Goal: Task Accomplishment & Management: Use online tool/utility

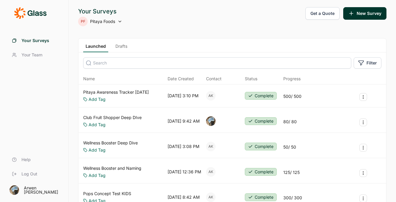
click at [128, 90] on link "Pitaya Awareness Tracker [DATE]" at bounding box center [116, 92] width 66 height 6
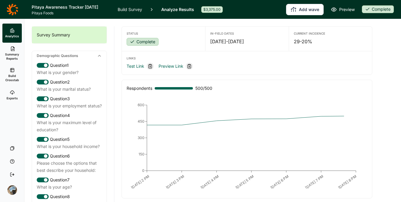
click at [178, 10] on link "Analyze Results" at bounding box center [177, 9] width 33 height 19
click at [10, 74] on span "Build Crosstab" at bounding box center [12, 78] width 15 height 8
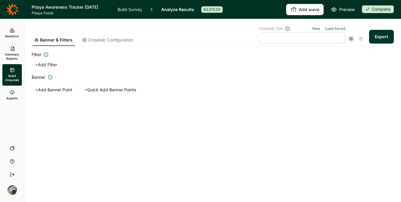
click at [57, 90] on button "+ Add Banner Point" at bounding box center [54, 90] width 44 height 8
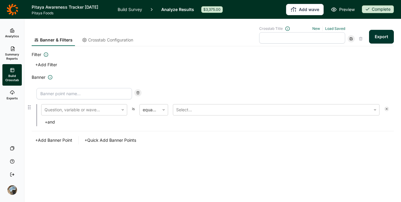
click at [72, 95] on input at bounding box center [84, 93] width 96 height 11
type input "Under 35"
click at [84, 108] on div at bounding box center [79, 110] width 71 height 8
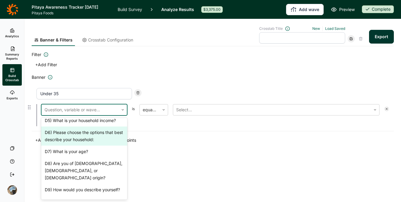
scroll to position [70, 0]
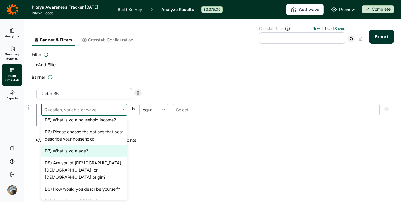
click at [77, 150] on div "D7) What is your age?" at bounding box center [84, 151] width 86 height 12
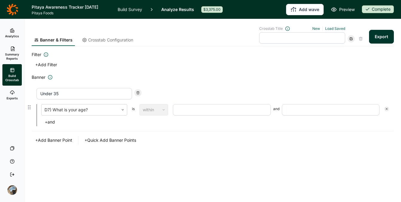
click at [216, 110] on input "number" at bounding box center [222, 109] width 98 height 11
type input "18"
type input "35"
click at [213, 151] on div "Banner & Filters Crosstab Configuration Crosstab Title New Load Saved Export Fi…" at bounding box center [213, 96] width 362 height 154
click at [383, 39] on button "Export" at bounding box center [381, 37] width 25 height 14
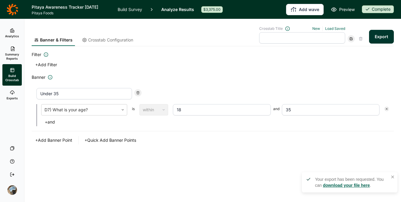
click at [334, 185] on link "download your file here" at bounding box center [346, 185] width 47 height 5
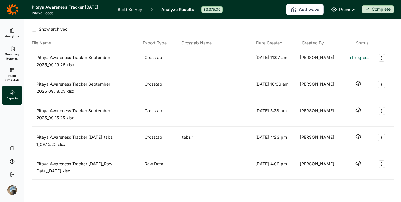
click at [12, 74] on span "Build Crosstab" at bounding box center [12, 78] width 15 height 8
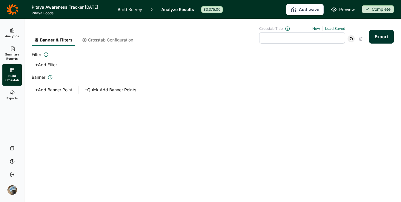
click at [46, 65] on button "+ Add Filter" at bounding box center [46, 65] width 29 height 8
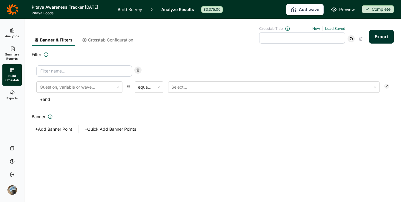
click at [78, 71] on input at bounding box center [84, 70] width 96 height 11
type input "age"
click at [73, 91] on div at bounding box center [75, 87] width 71 height 8
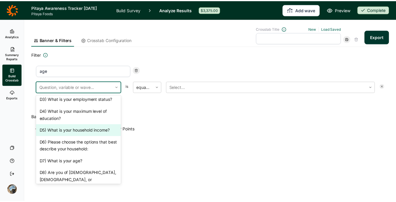
scroll to position [39, 0]
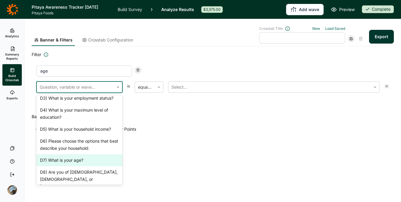
click at [66, 162] on div "D7) What is your age?" at bounding box center [79, 160] width 86 height 12
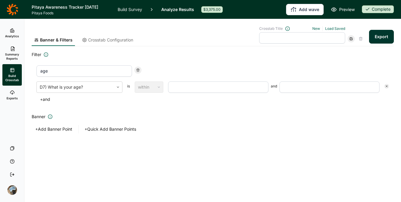
click at [199, 85] on input "number" at bounding box center [218, 86] width 100 height 11
type input "18"
type input "35"
drag, startPoint x: 257, startPoint y: 179, endPoint x: 148, endPoint y: 145, distance: 114.5
click at [257, 179] on div "Banner & Filters Crosstab Configuration Crosstab Title New Load Saved Export Fi…" at bounding box center [212, 110] width 376 height 183
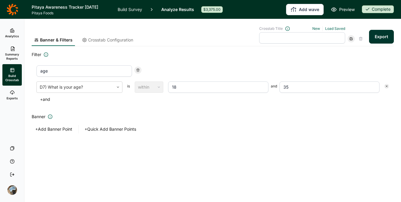
click at [380, 37] on button "Export" at bounding box center [381, 37] width 25 height 14
click at [344, 189] on div "Your export has been requested. You can download your file here ." at bounding box center [347, 183] width 86 height 16
click at [340, 181] on div "Your export has been requested. You can download your file here ." at bounding box center [351, 182] width 73 height 12
click at [339, 184] on link "download your file here" at bounding box center [346, 185] width 47 height 5
click at [144, 67] on div "age" at bounding box center [212, 70] width 352 height 11
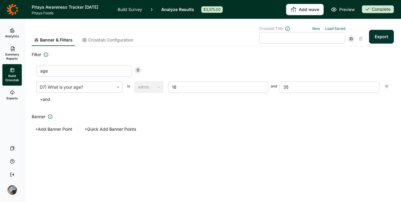
click at [11, 8] on icon at bounding box center [13, 10] width 12 height 12
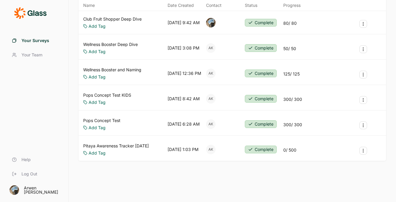
scroll to position [110, 0]
click at [122, 138] on div "Pitaya Awareness Tracker [DATE] Add Tag [DATE] 1:03 PM AK Complete 0 / 500" at bounding box center [232, 149] width 308 height 23
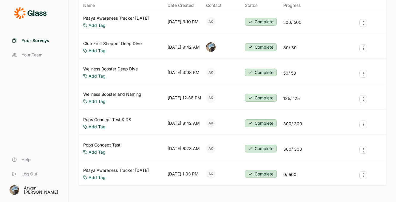
scroll to position [0, 0]
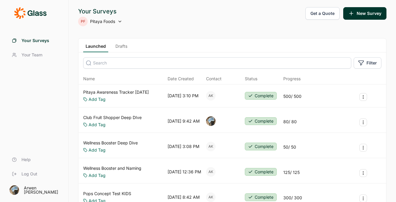
click at [117, 21] on div "PF Pitaya Foods" at bounding box center [100, 22] width 44 height 10
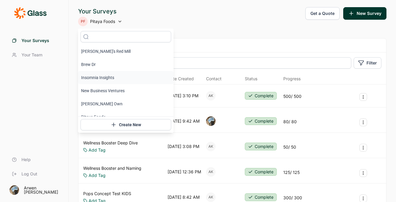
click at [105, 76] on li "Insomnia Insights" at bounding box center [126, 77] width 96 height 13
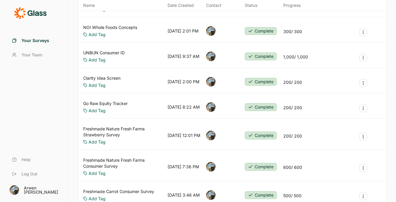
scroll to position [299, 0]
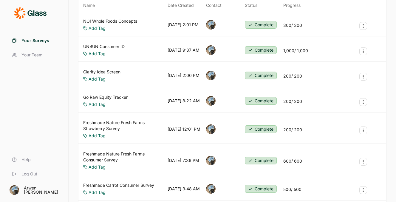
click at [112, 98] on link "Go Raw Equity Tracker" at bounding box center [105, 97] width 44 height 6
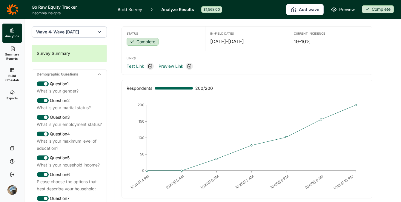
click at [83, 28] on button "Wave 4: Wave 2 - December 2024" at bounding box center [69, 31] width 75 height 11
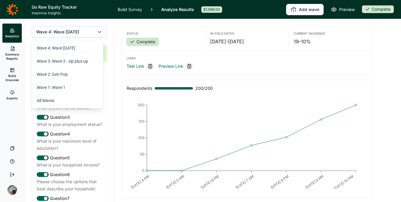
click at [176, 39] on div "Complete" at bounding box center [164, 42] width 74 height 8
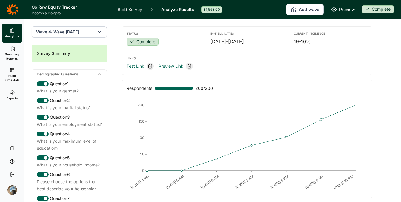
click at [11, 76] on span "Build Crosstab" at bounding box center [12, 78] width 15 height 8
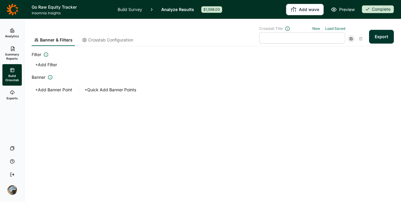
click at [51, 64] on button "+ Add Filter" at bounding box center [46, 65] width 29 height 8
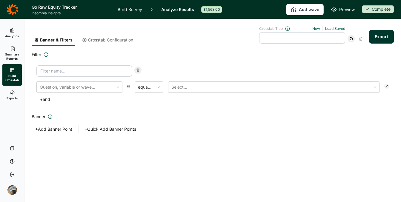
click at [61, 68] on input at bounding box center [84, 70] width 96 height 11
type input "Wave 2"
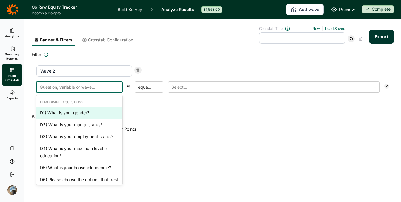
click at [75, 88] on div at bounding box center [75, 87] width 71 height 8
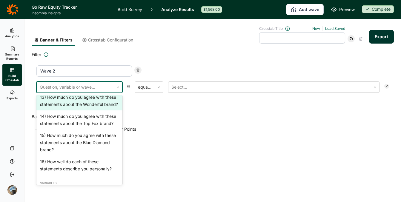
scroll to position [532, 0]
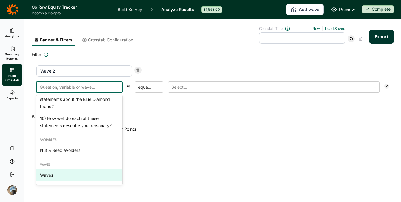
click at [64, 182] on div "Waves Waves" at bounding box center [79, 171] width 86 height 25
click at [64, 178] on div "Waves" at bounding box center [79, 175] width 86 height 12
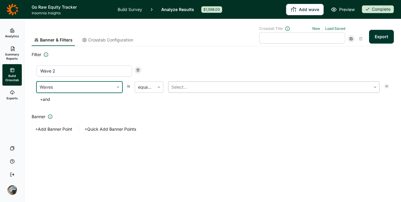
click at [195, 90] on div at bounding box center [269, 87] width 196 height 8
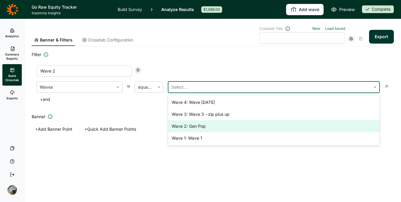
click at [198, 127] on div "Wave 2: Gen Pop" at bounding box center [273, 126] width 211 height 12
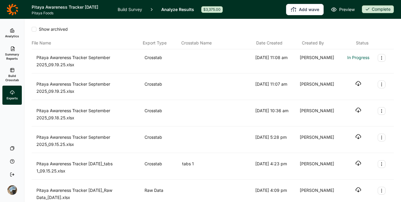
click at [355, 81] on icon "button" at bounding box center [358, 84] width 6 height 6
click at [300, 71] on div "Pitaya Awareness Tracker September 2025_09.19.25.xlsx Crosstab [DATE] 11:08 am …" at bounding box center [213, 61] width 362 height 24
click at [355, 56] on icon "button" at bounding box center [358, 57] width 6 height 6
